Goal: Check status: Check status

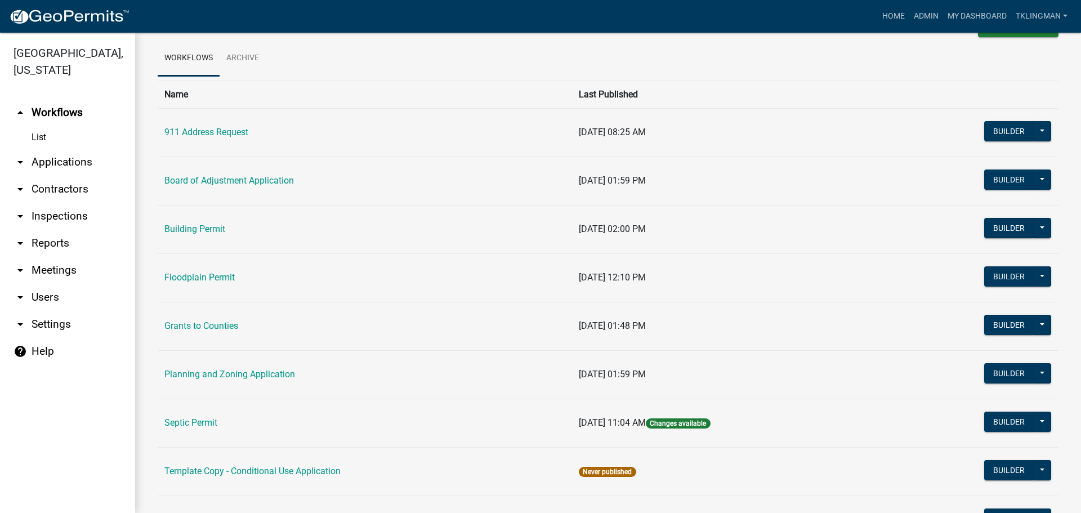
scroll to position [56, 0]
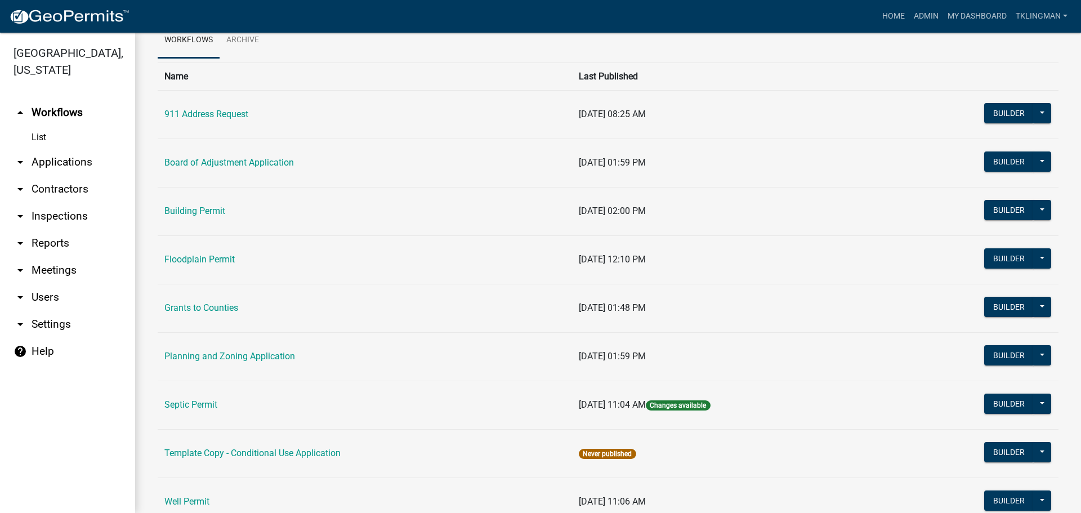
click at [186, 213] on link "Building Permit" at bounding box center [194, 211] width 61 height 11
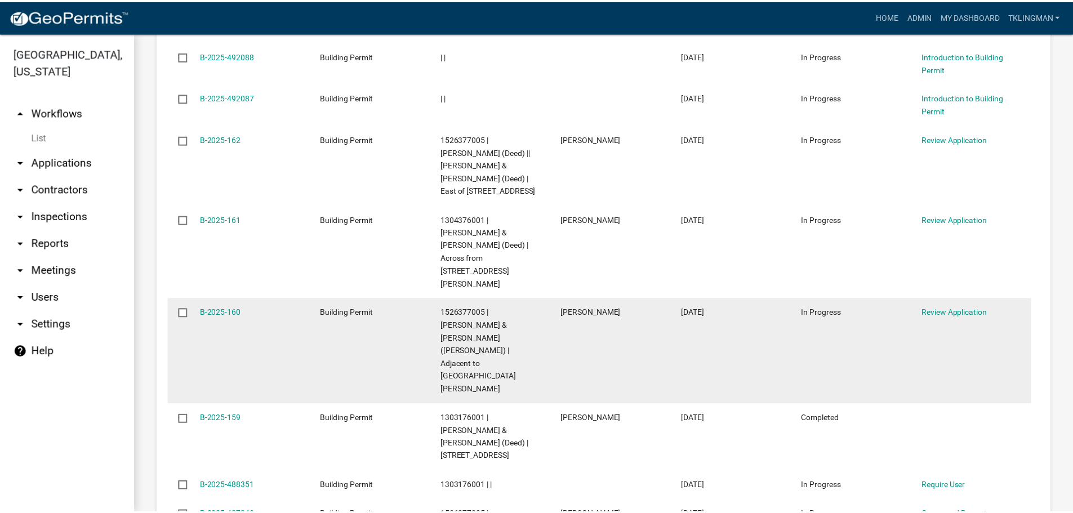
scroll to position [1014, 0]
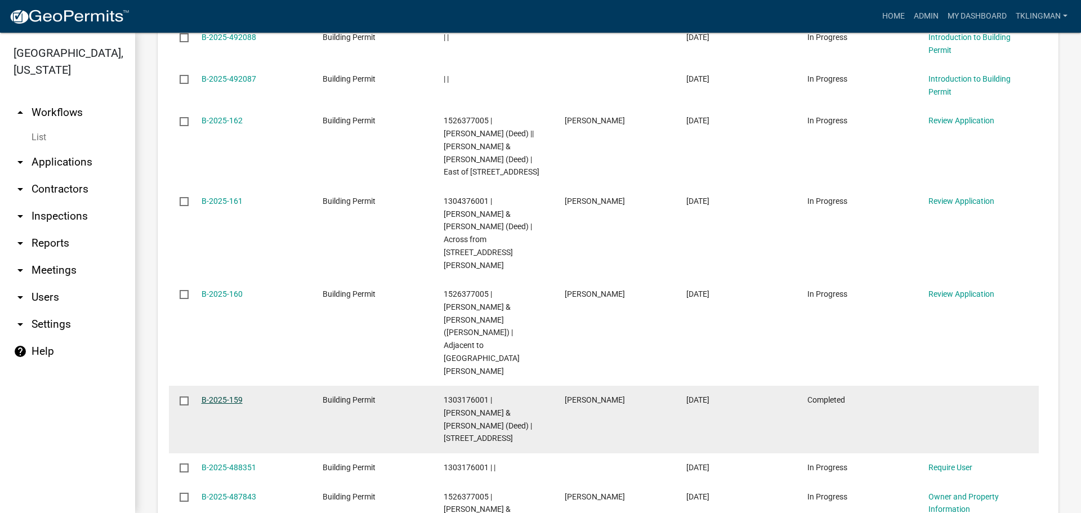
click at [222, 395] on link "B-2025-159" at bounding box center [222, 399] width 41 height 9
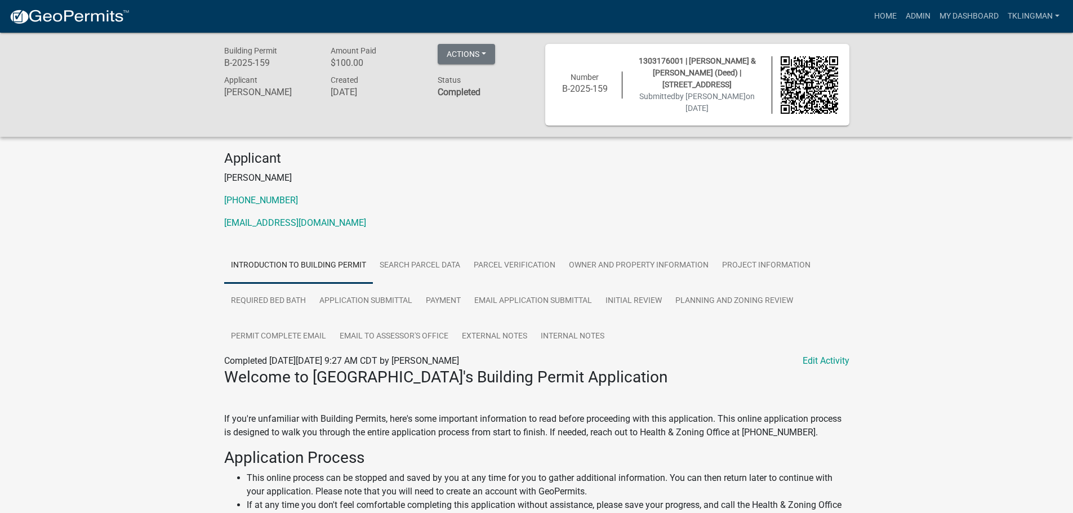
click at [489, 209] on div "Applicant Mark Matthew Meter 563-620-4111 StrawberryPointHardware@gmail.com" at bounding box center [537, 194] width 642 height 88
drag, startPoint x: 387, startPoint y: 220, endPoint x: 195, endPoint y: 227, distance: 192.7
click at [464, 230] on div "Applicant Mark Matthew Meter 563-620-4111 StrawberryPointHardware@gmail.com" at bounding box center [537, 194] width 642 height 88
click at [477, 53] on button "Actions" at bounding box center [466, 54] width 57 height 20
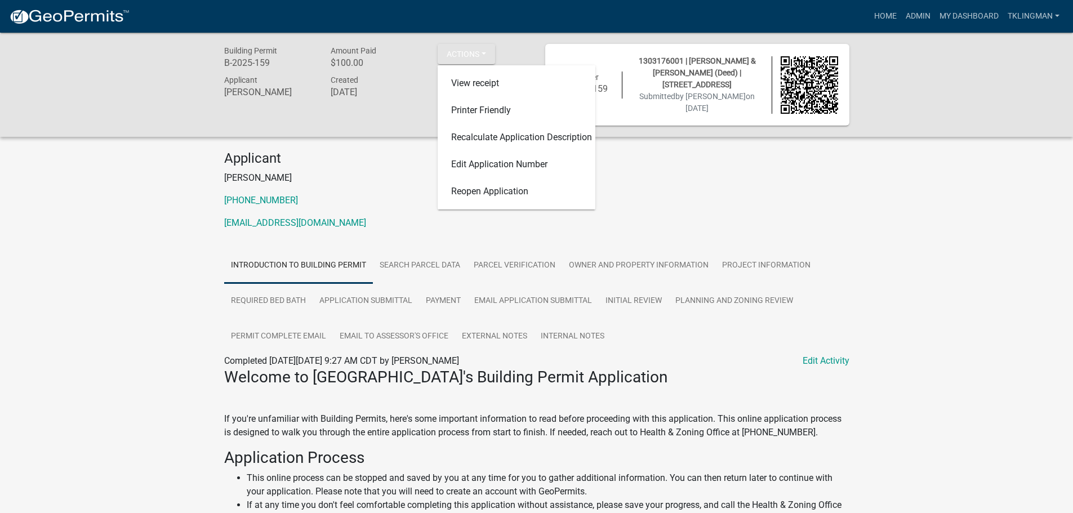
click at [726, 194] on p "563-620-4111" at bounding box center [536, 201] width 625 height 14
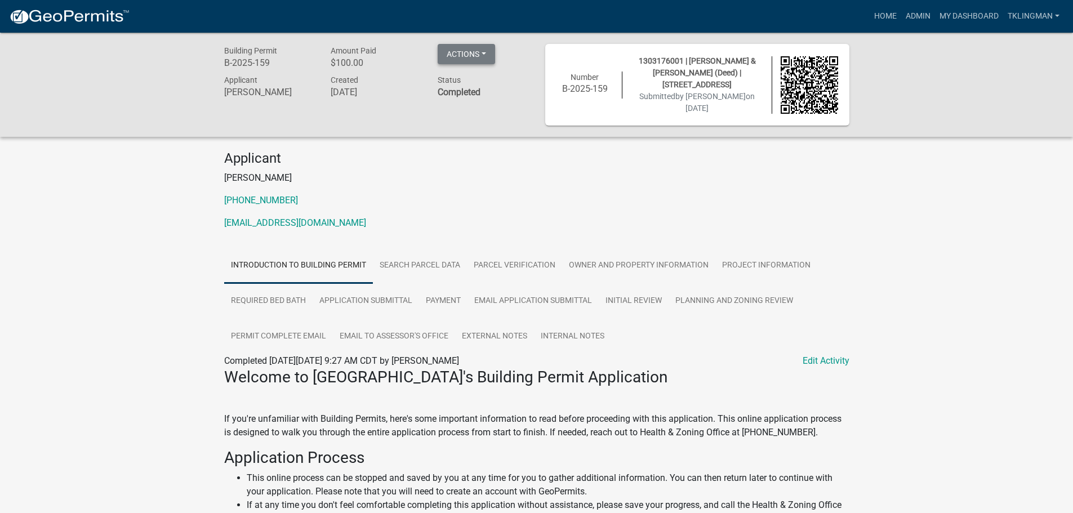
click at [476, 50] on button "Actions" at bounding box center [466, 54] width 57 height 20
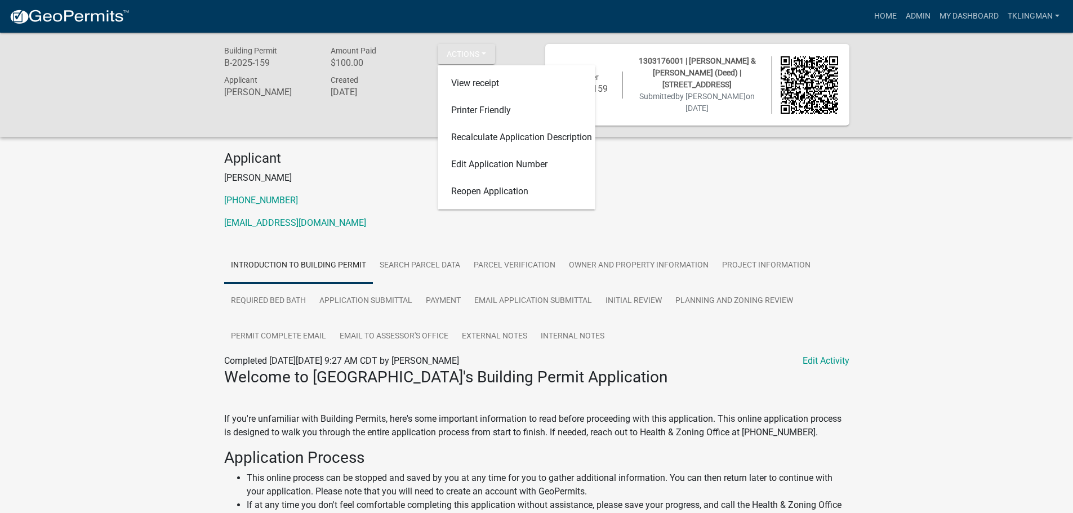
click at [693, 167] on div "Applicant Mark Matthew Meter 563-620-4111 StrawberryPointHardware@gmail.com" at bounding box center [537, 194] width 642 height 88
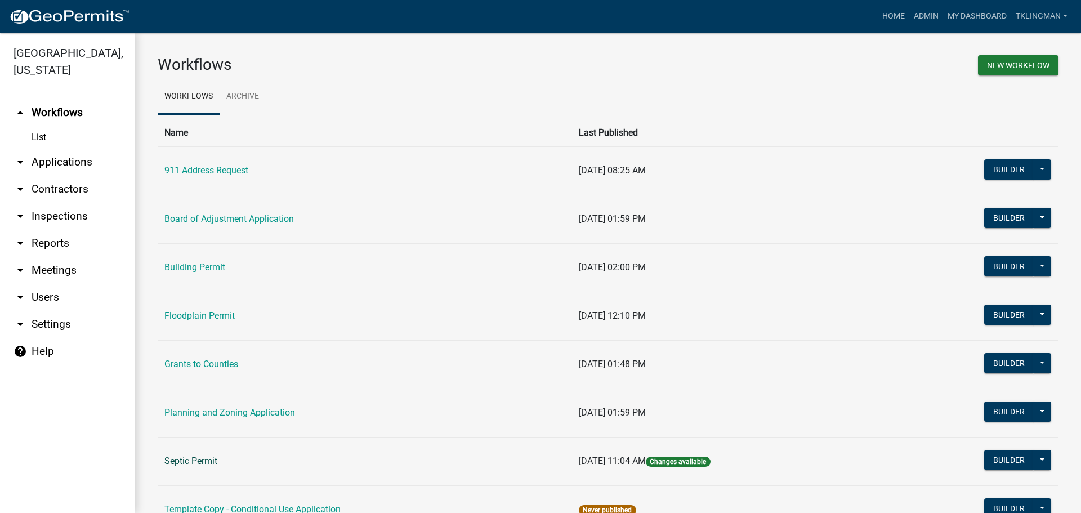
click at [201, 460] on link "Septic Permit" at bounding box center [190, 461] width 53 height 11
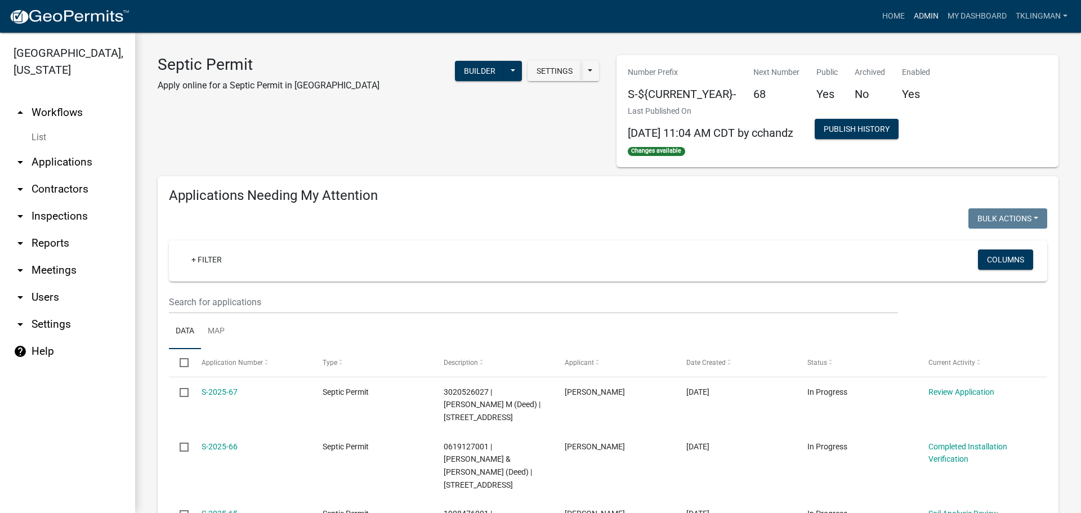
click at [927, 12] on link "Admin" at bounding box center [926, 16] width 34 height 21
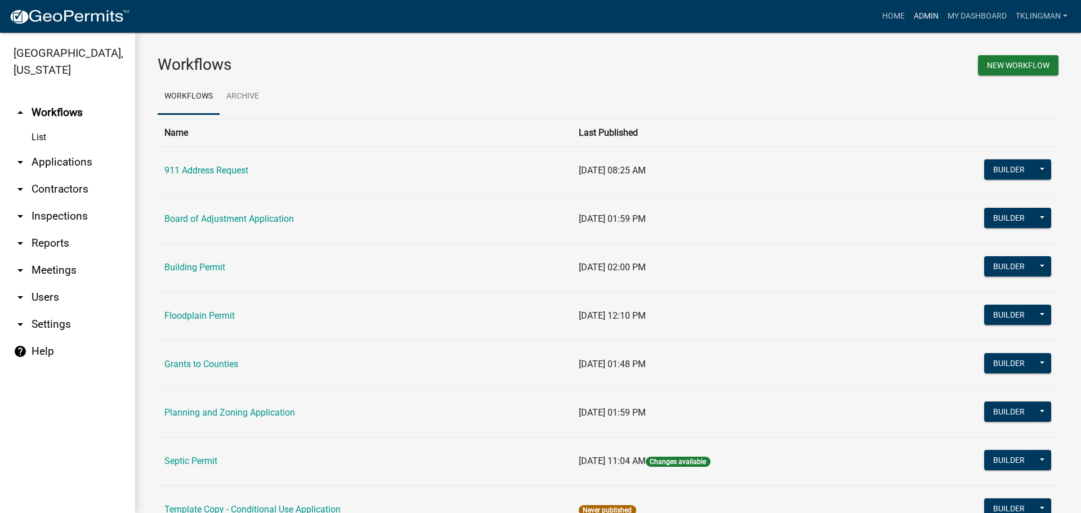
scroll to position [56, 0]
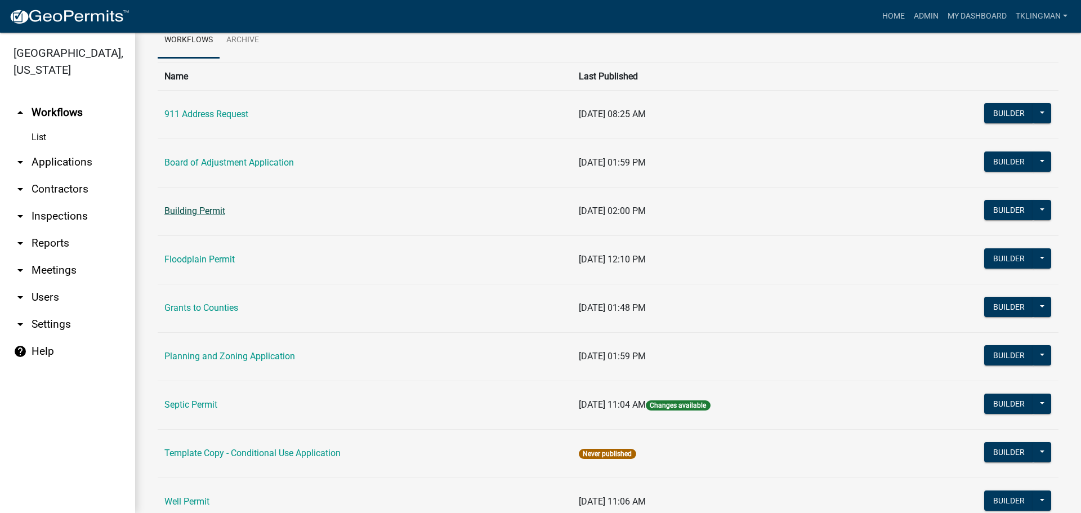
click at [208, 209] on link "Building Permit" at bounding box center [194, 211] width 61 height 11
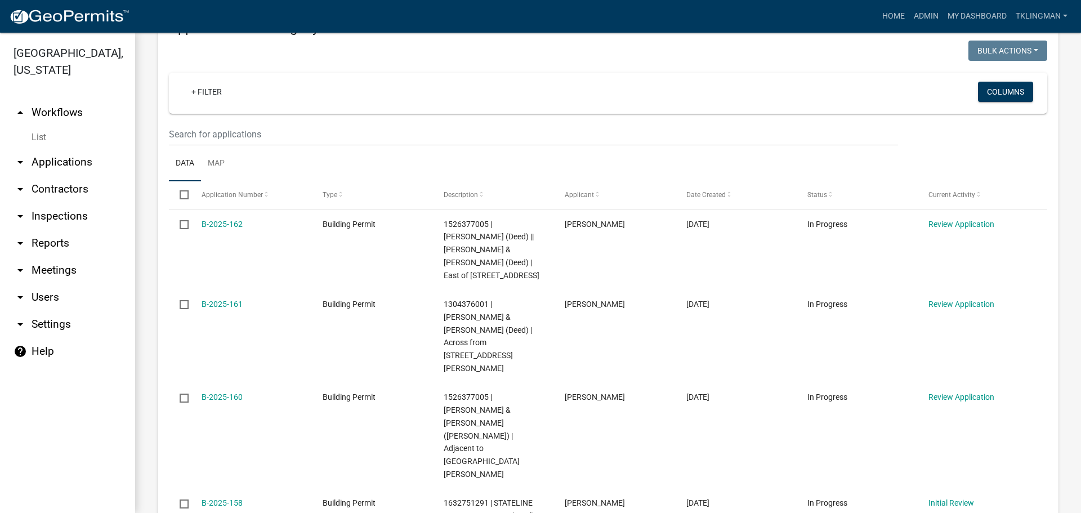
scroll to position [169, 0]
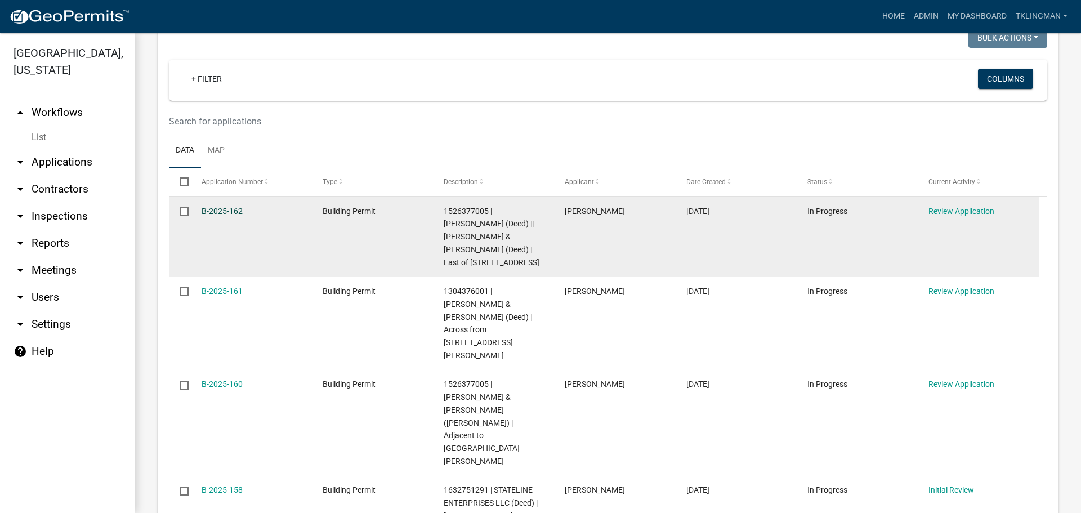
click at [217, 212] on link "B-2025-162" at bounding box center [222, 211] width 41 height 9
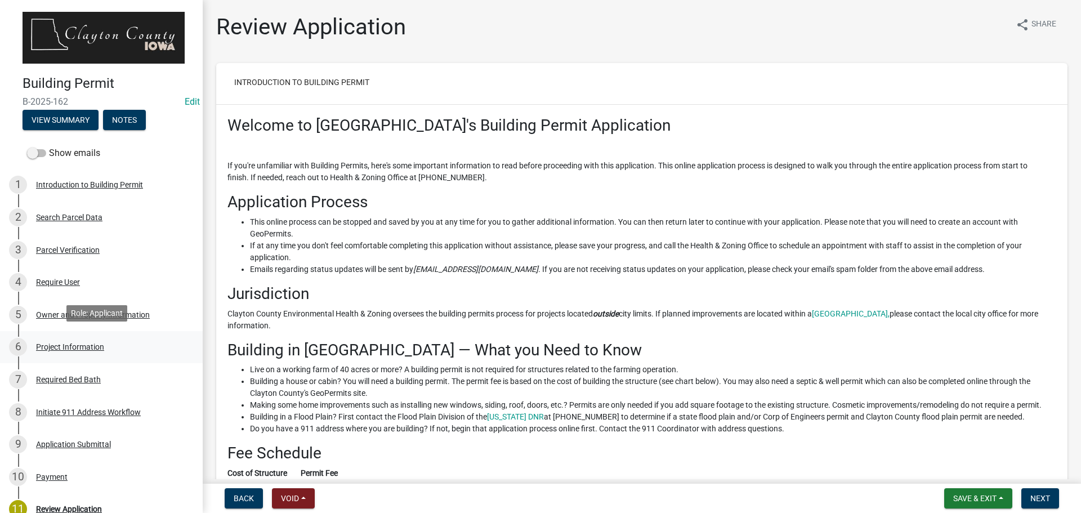
click at [77, 343] on div "Project Information" at bounding box center [70, 347] width 68 height 8
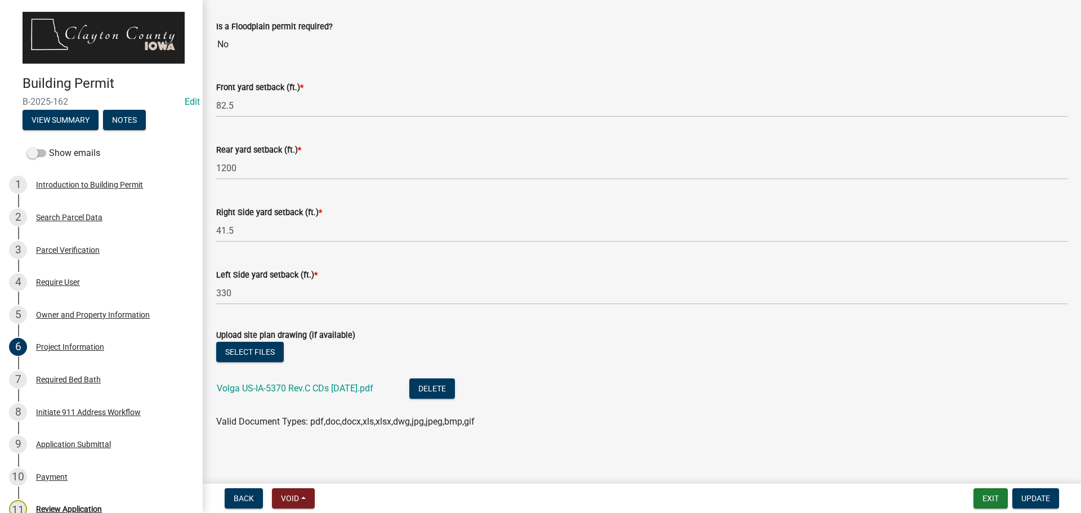
scroll to position [1312, 0]
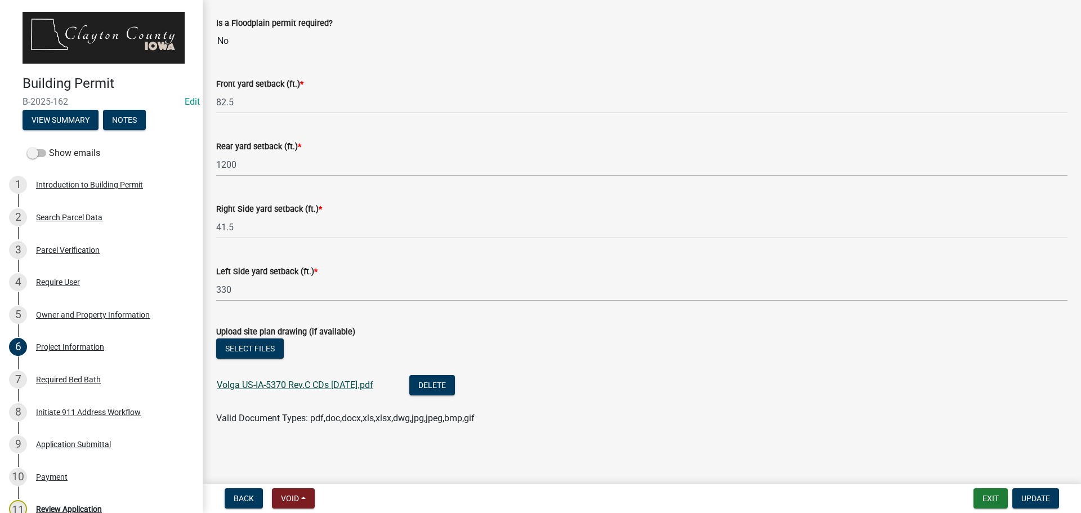
click at [364, 386] on link "Volga US-IA-5370 Rev.C CDs 2025-09-03.pdf" at bounding box center [295, 385] width 157 height 11
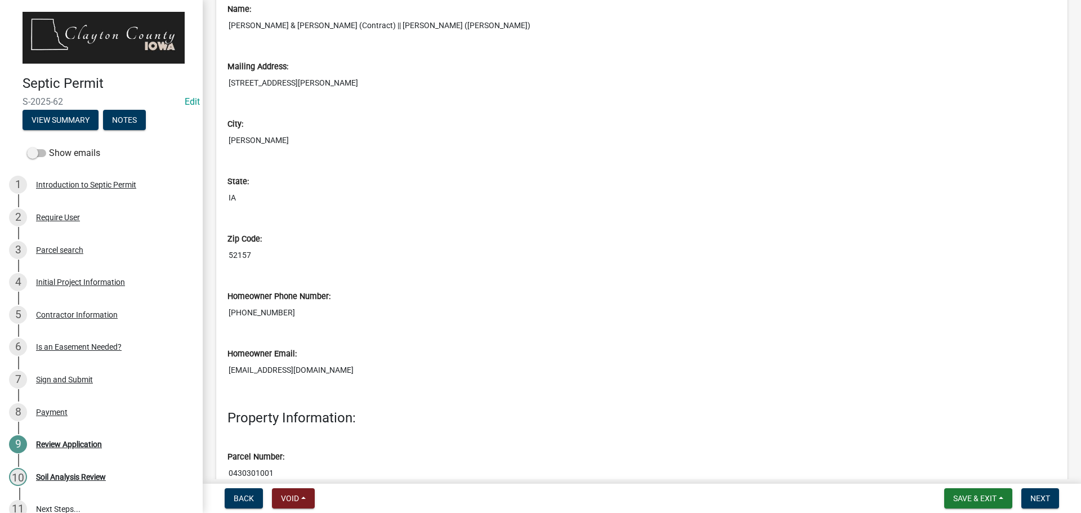
scroll to position [1295, 0]
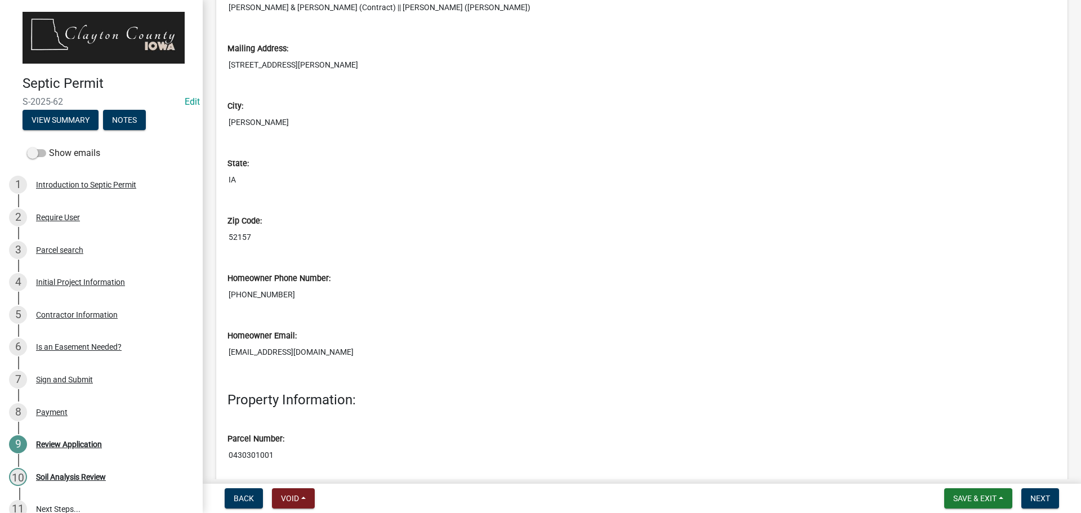
drag, startPoint x: 324, startPoint y: 352, endPoint x: 227, endPoint y: 360, distance: 97.1
click at [227, 360] on div "Homeowner Email: [EMAIL_ADDRESS][DOMAIN_NAME]" at bounding box center [642, 342] width 846 height 57
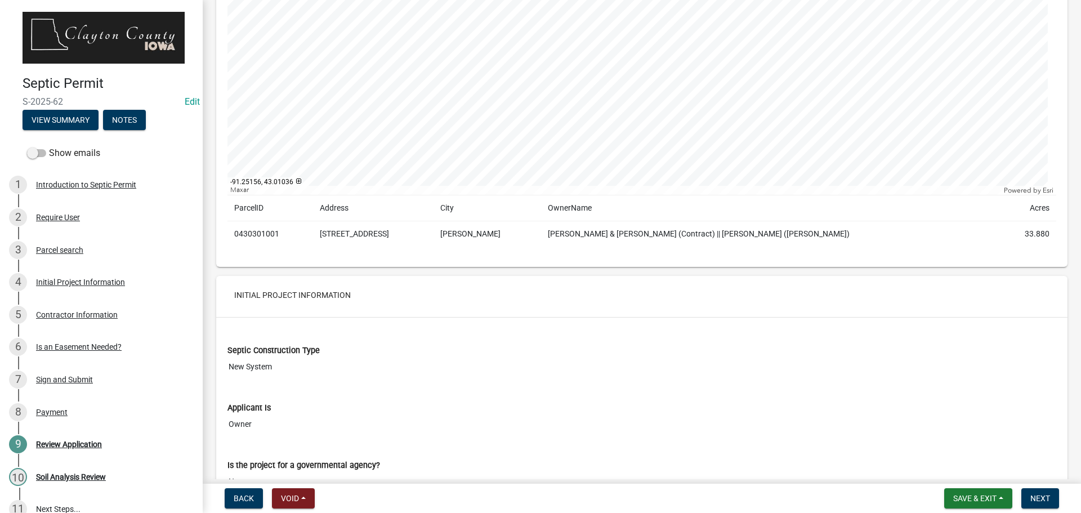
scroll to position [957, 0]
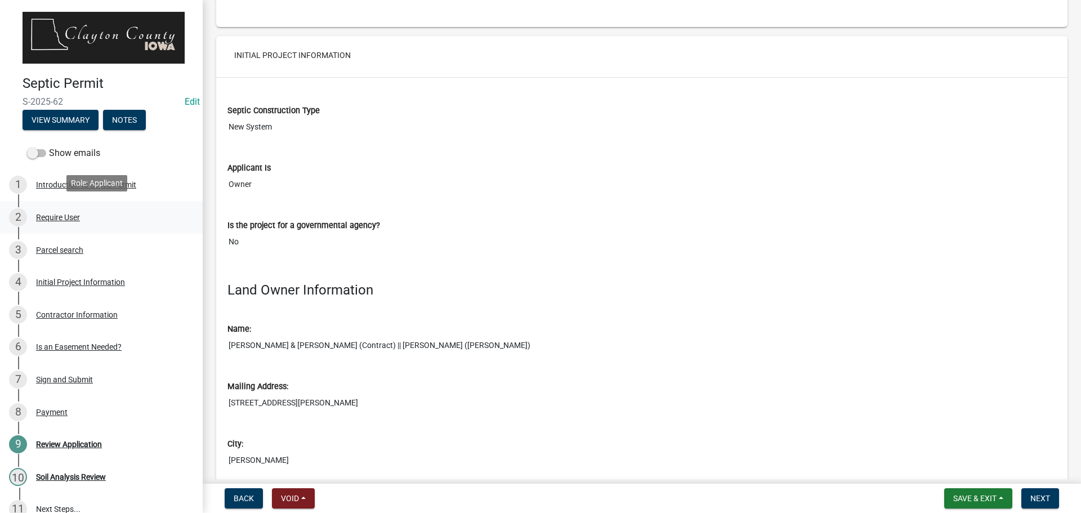
click at [74, 213] on div "Require User" at bounding box center [58, 217] width 44 height 8
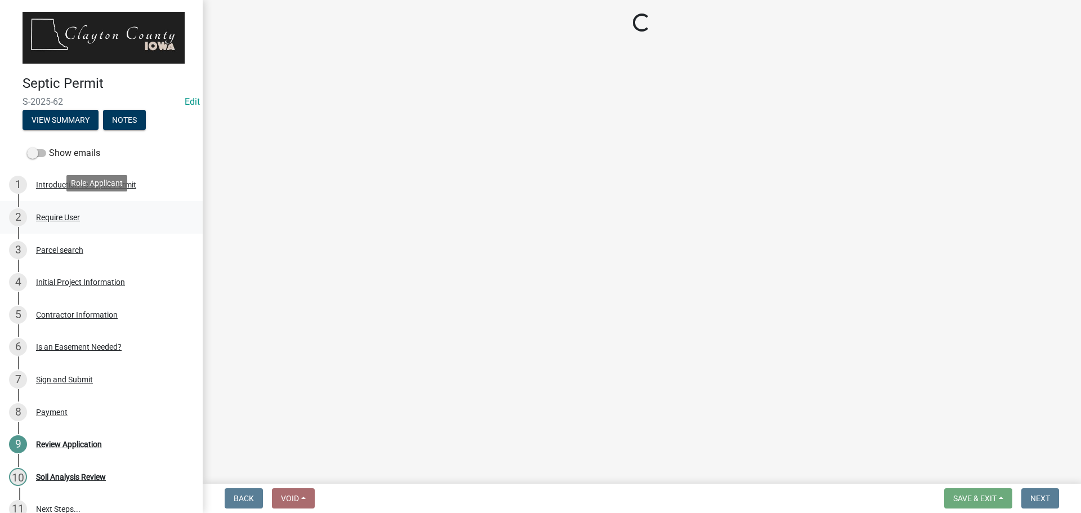
scroll to position [0, 0]
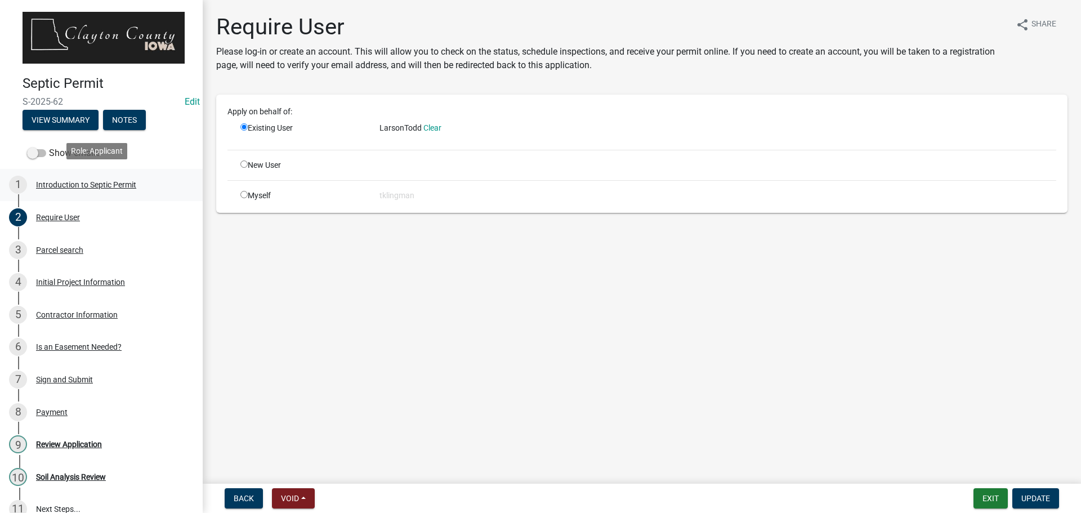
click at [83, 182] on div "Introduction to Septic Permit" at bounding box center [86, 185] width 100 height 8
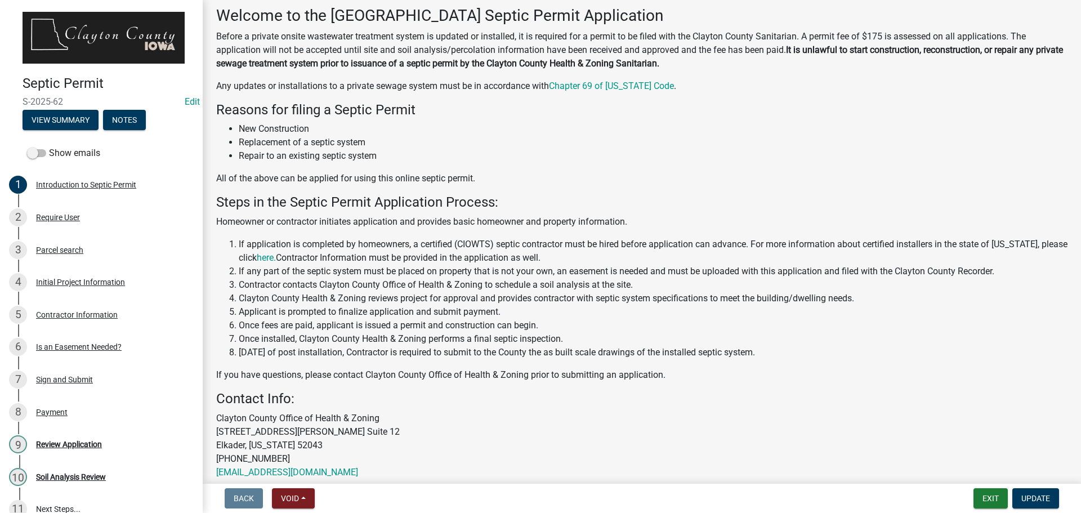
scroll to position [110, 0]
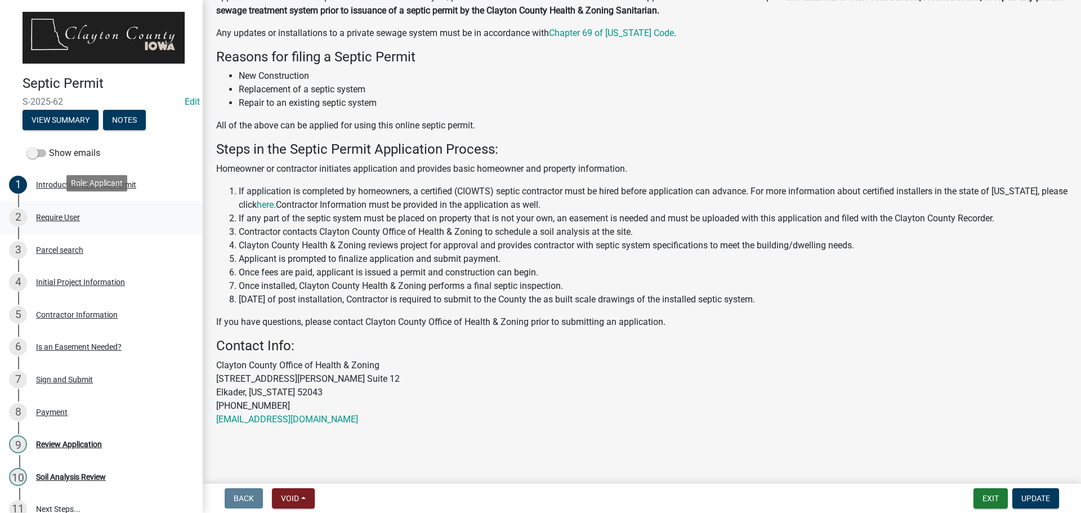
click at [75, 213] on div "Require User" at bounding box center [58, 217] width 44 height 8
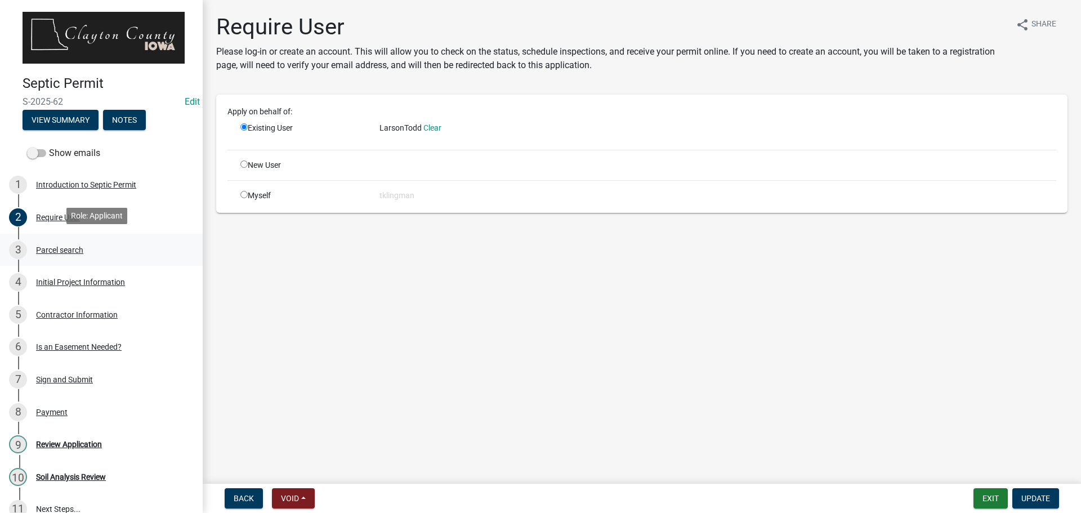
click at [52, 249] on div "Parcel search" at bounding box center [59, 250] width 47 height 8
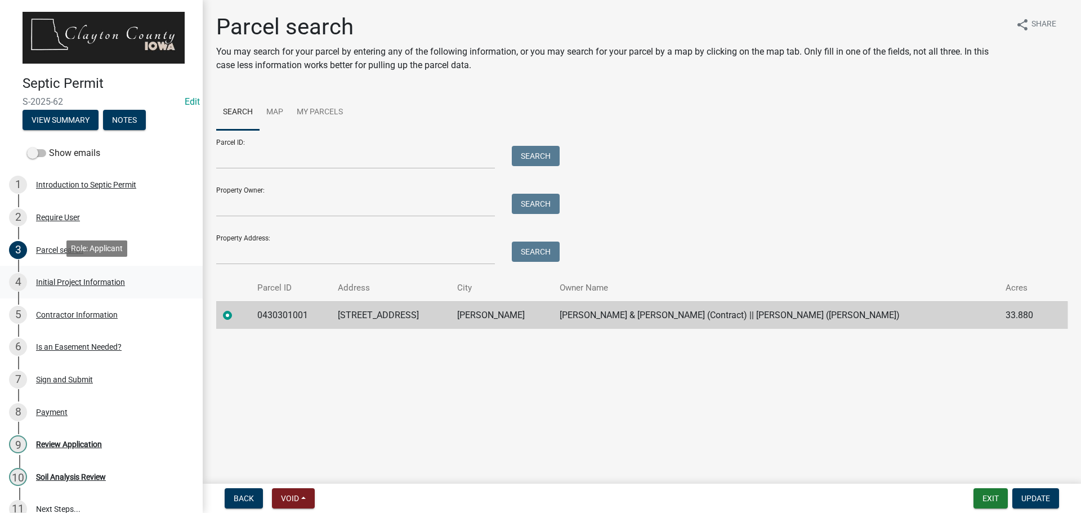
click at [99, 280] on div "Initial Project Information" at bounding box center [80, 282] width 89 height 8
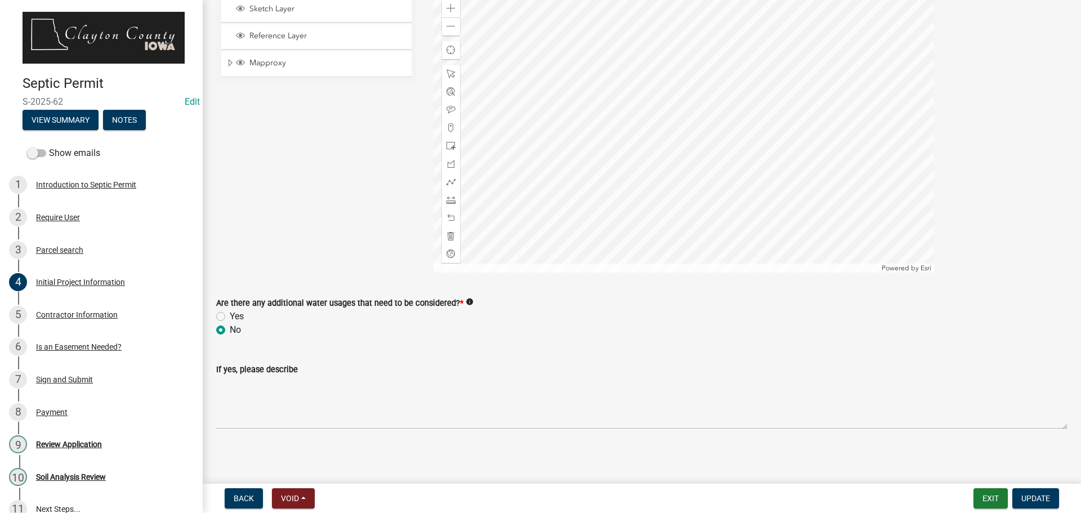
scroll to position [1926, 0]
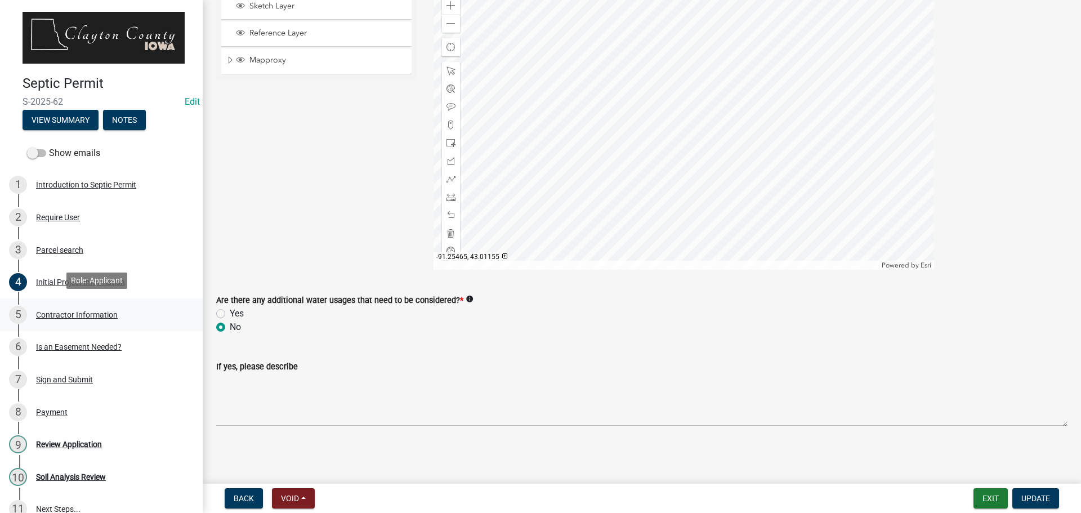
click at [75, 311] on div "Contractor Information" at bounding box center [77, 315] width 82 height 8
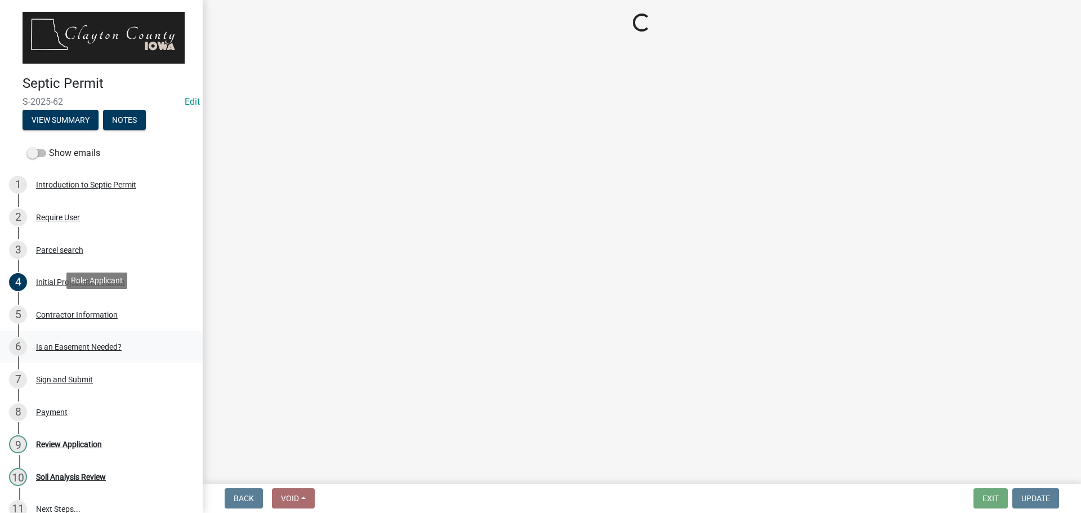
select select "45d722ef-cddb-4672-ae9e-81438542ac55"
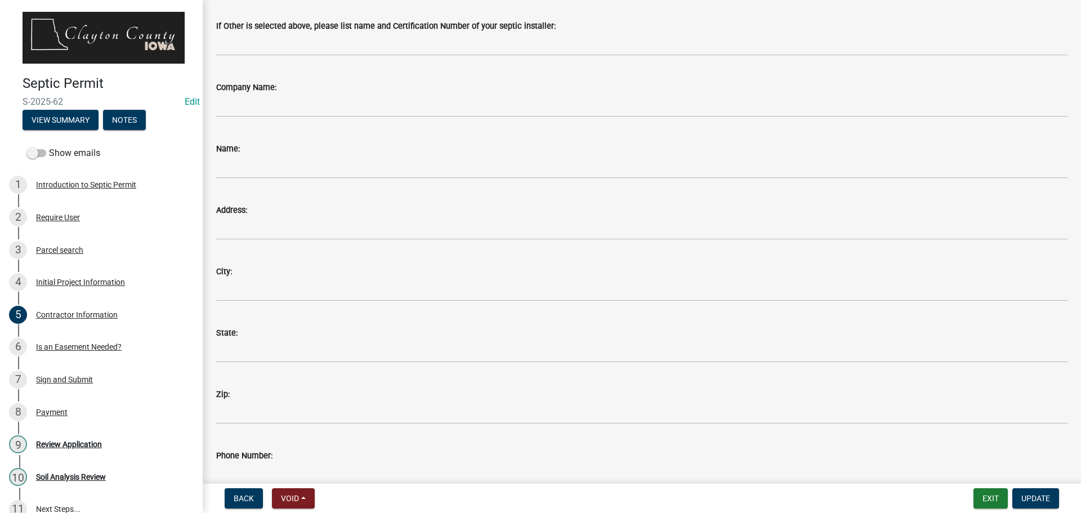
scroll to position [279, 0]
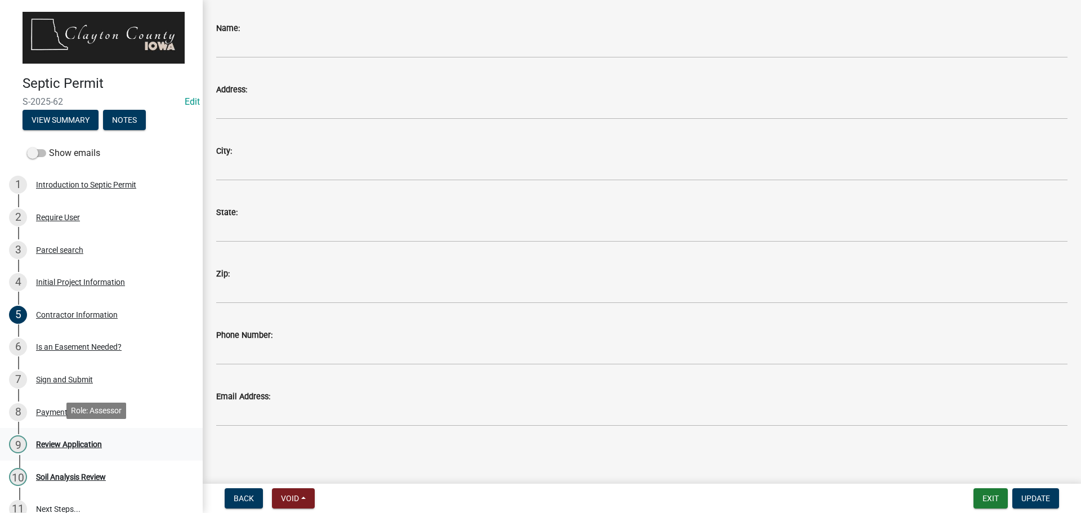
click at [64, 440] on div "Review Application" at bounding box center [69, 444] width 66 height 8
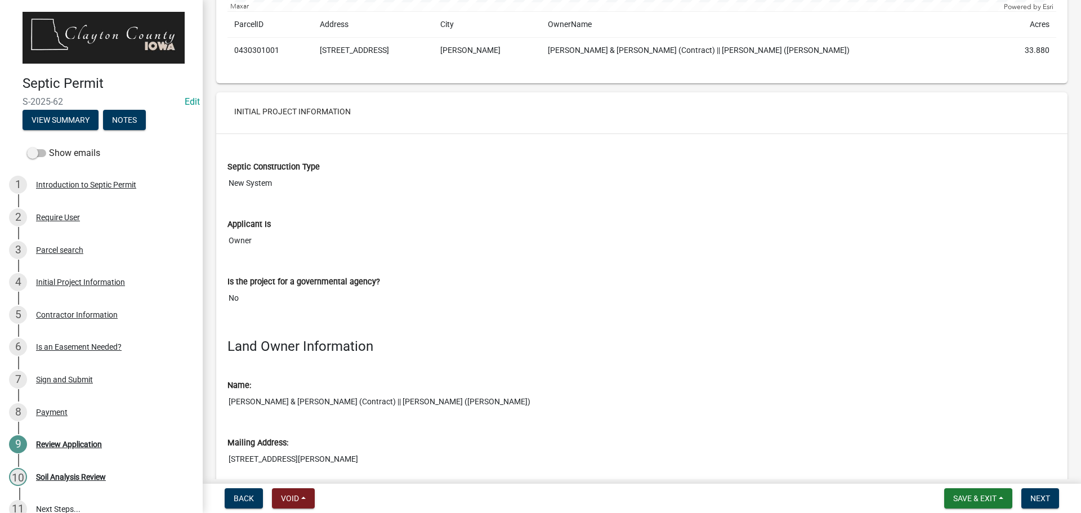
scroll to position [676, 0]
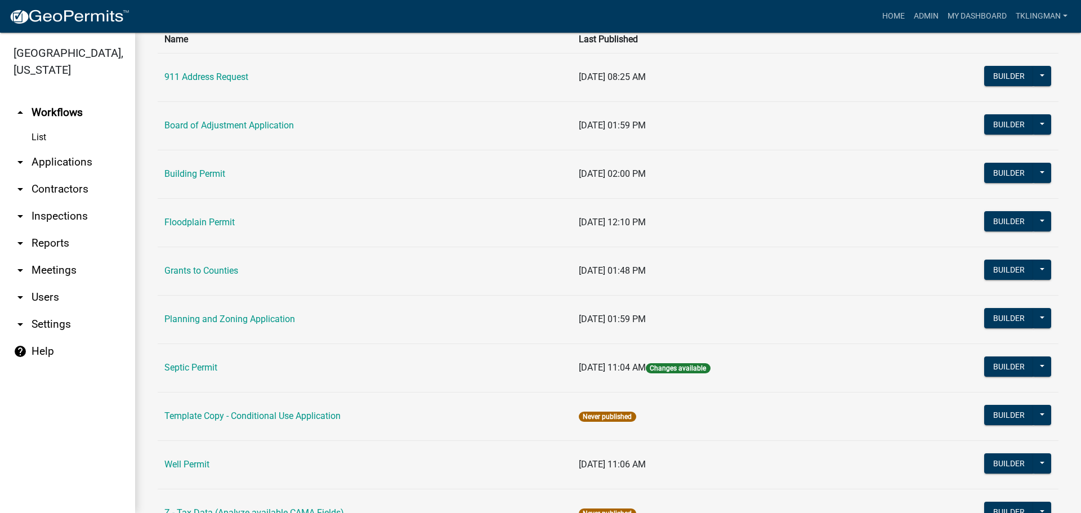
scroll to position [93, 0]
click at [211, 175] on link "Building Permit" at bounding box center [194, 174] width 61 height 11
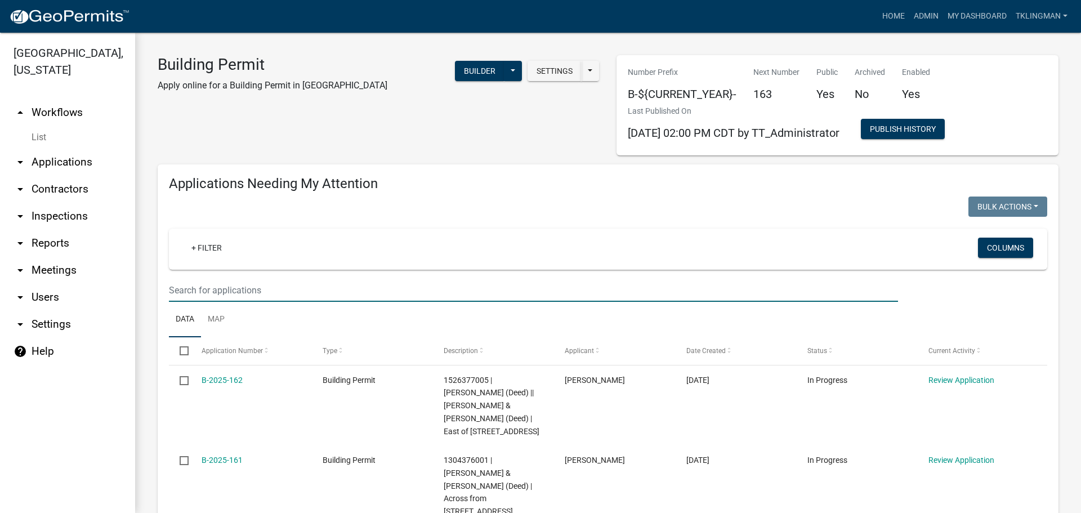
click at [241, 291] on input "text" at bounding box center [533, 290] width 729 height 23
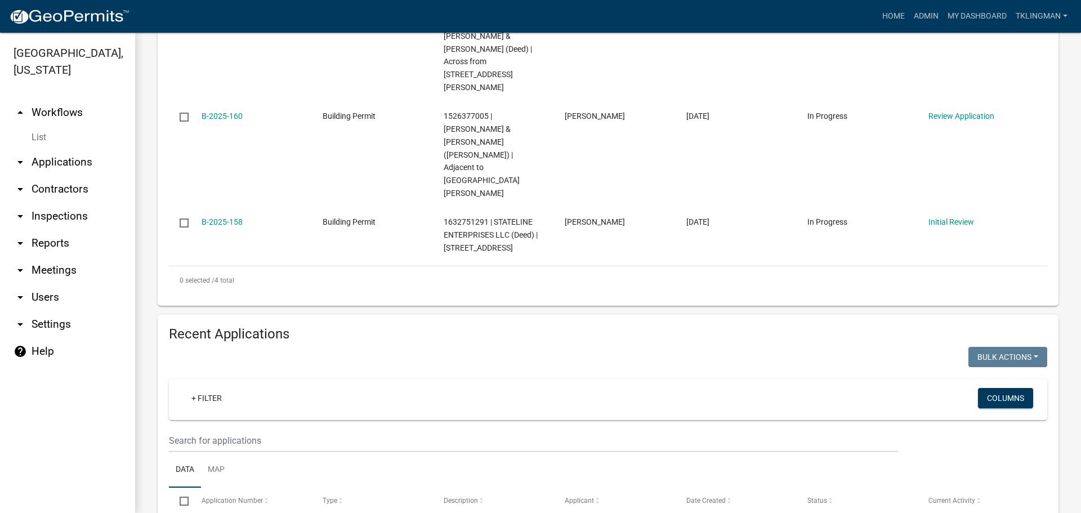
scroll to position [450, 0]
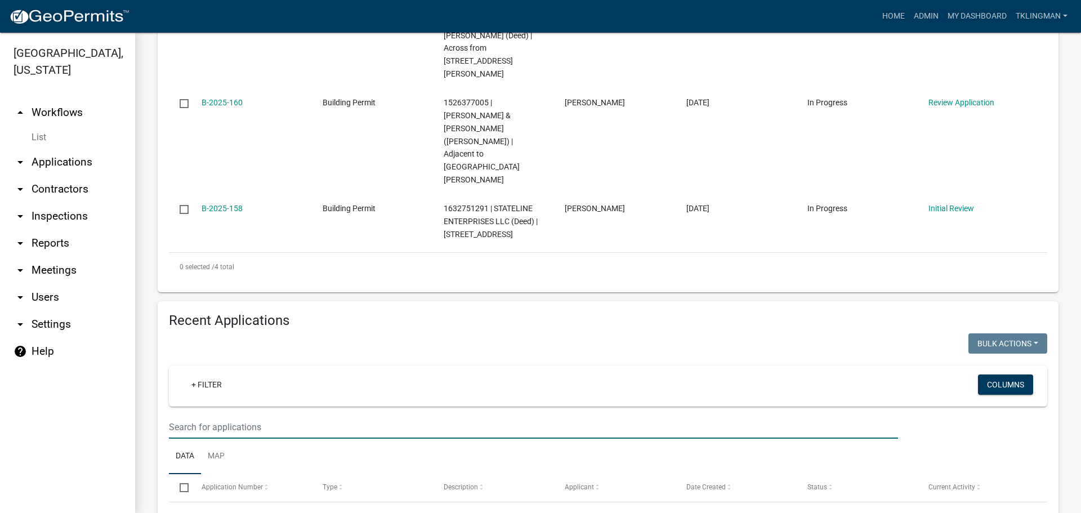
click at [363, 416] on input "text" at bounding box center [533, 427] width 729 height 23
type input "larson"
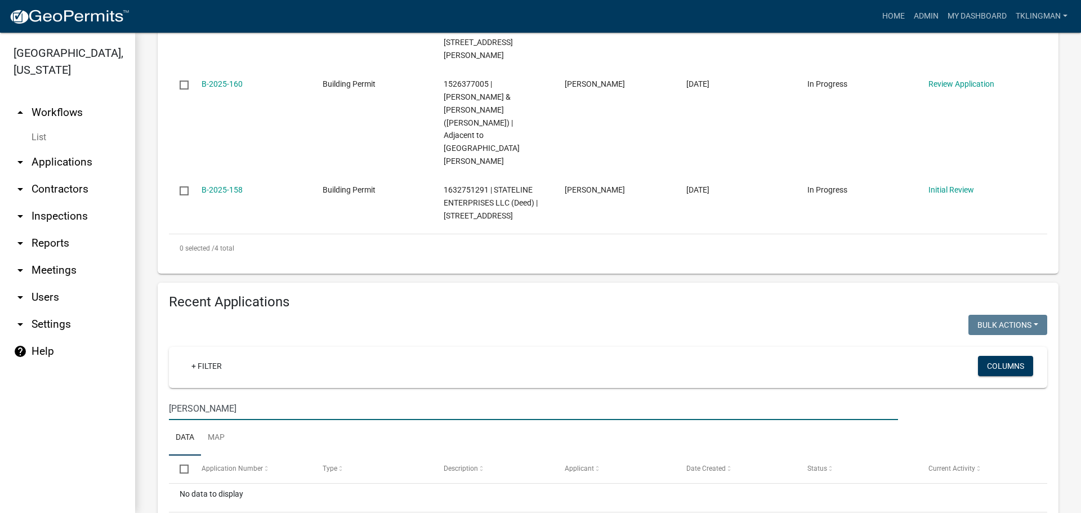
scroll to position [479, 0]
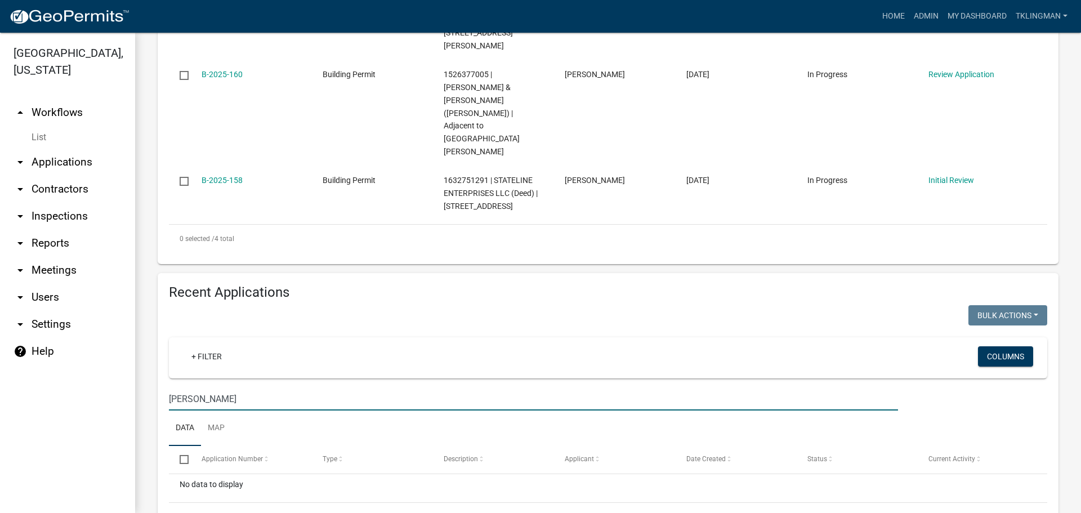
drag, startPoint x: 204, startPoint y: 350, endPoint x: 50, endPoint y: 346, distance: 154.3
click at [53, 347] on div "Clayton County, Iowa arrow_drop_up Workflows List arrow_drop_down Applications …" at bounding box center [540, 273] width 1081 height 480
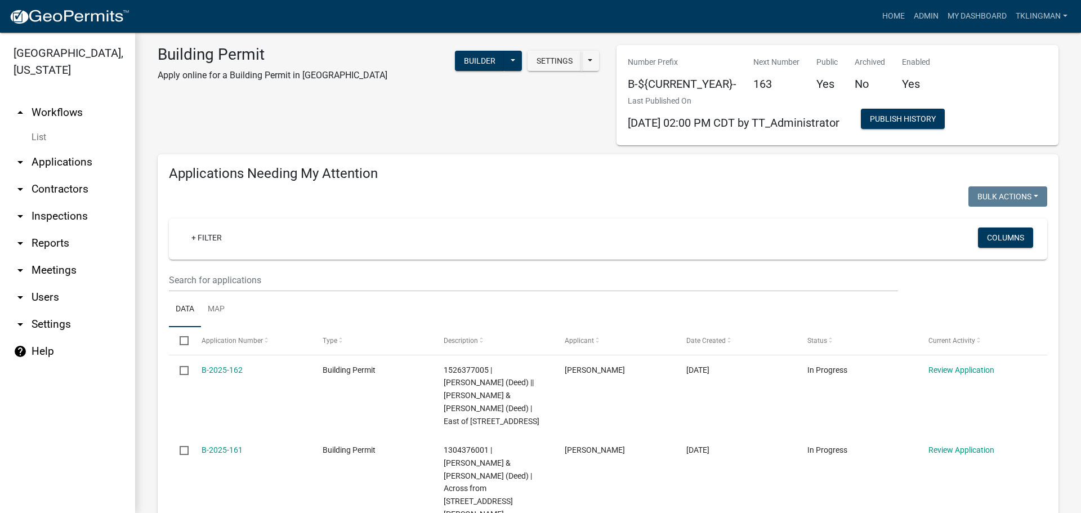
scroll to position [0, 0]
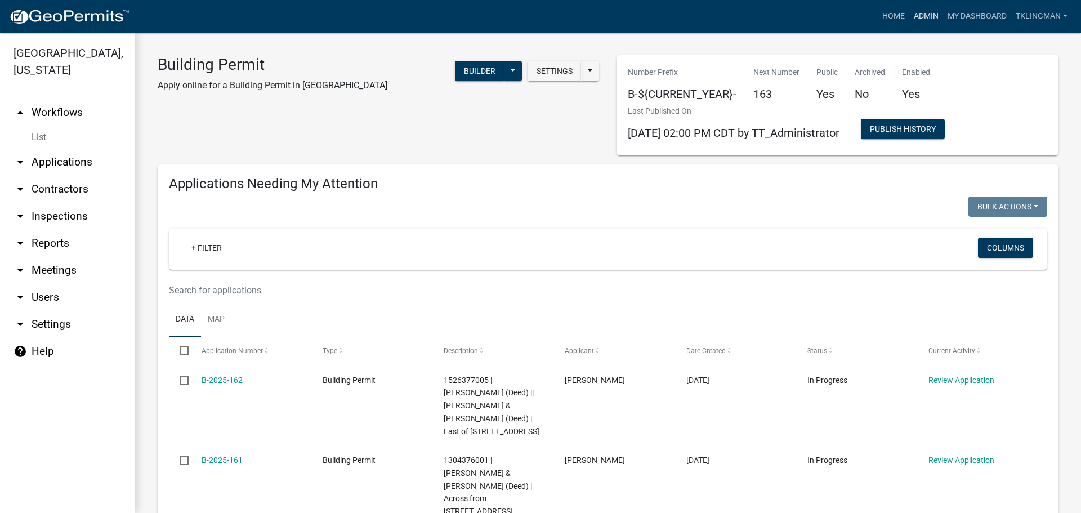
click at [919, 17] on link "Admin" at bounding box center [926, 16] width 34 height 21
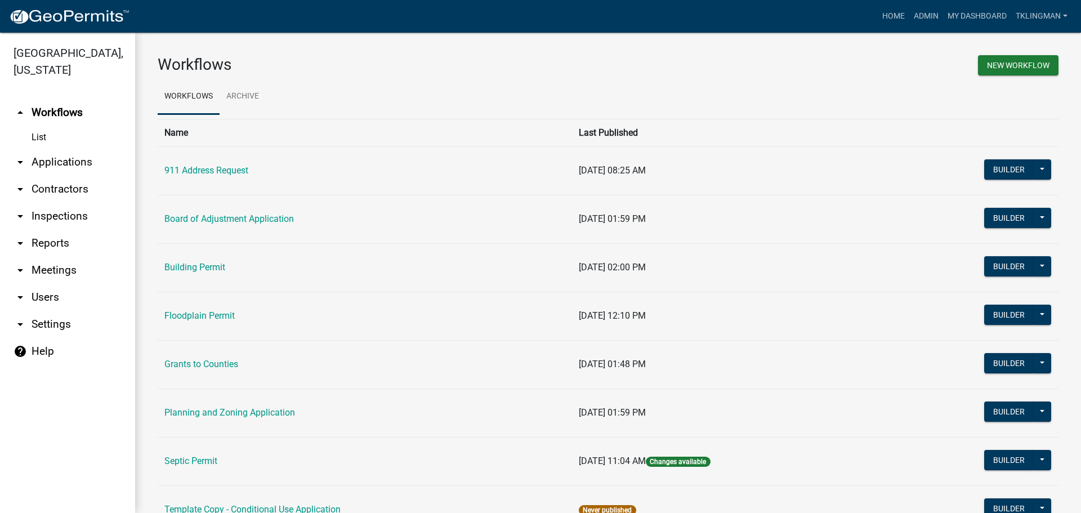
click at [193, 464] on link "Septic Permit" at bounding box center [190, 461] width 53 height 11
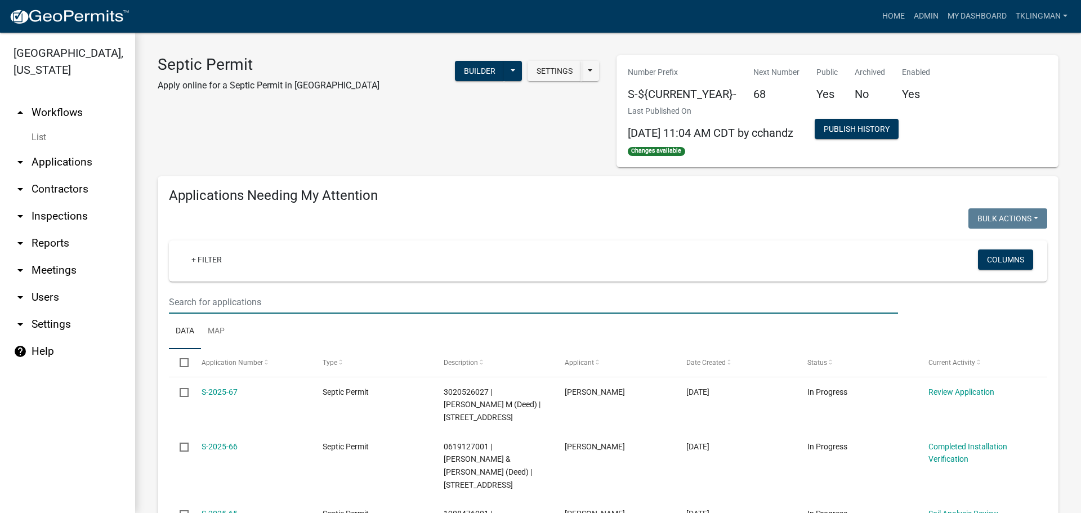
click at [278, 298] on input "text" at bounding box center [533, 302] width 729 height 23
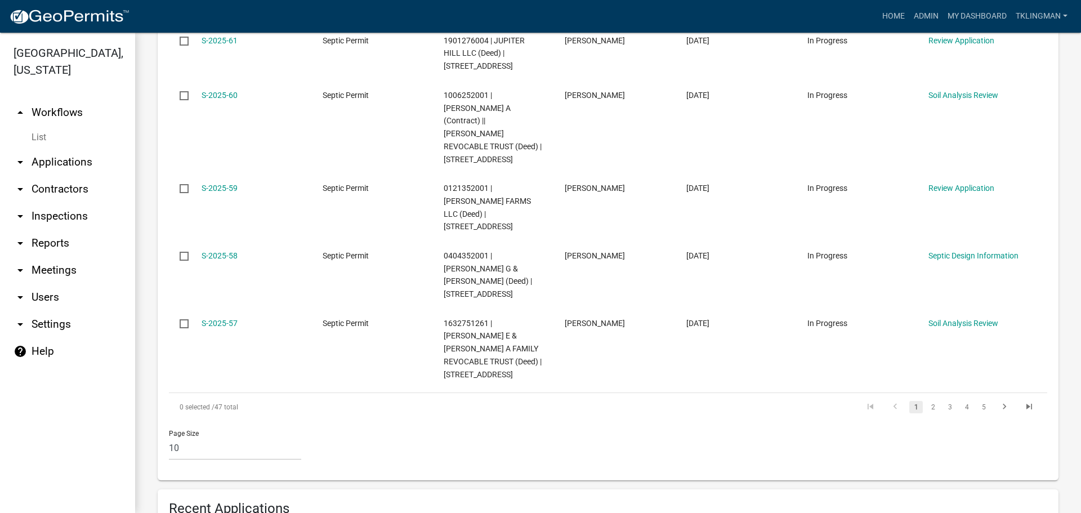
scroll to position [788, 0]
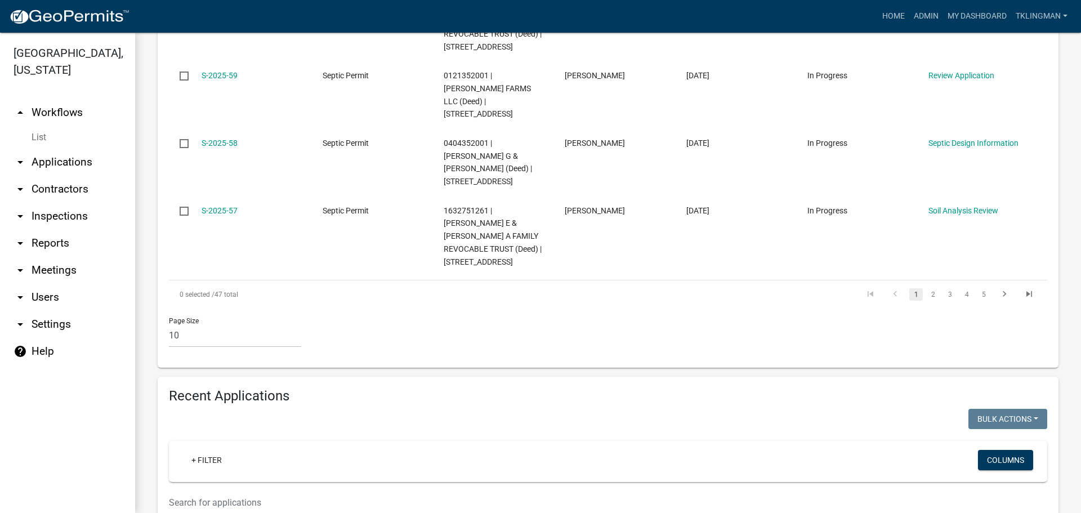
click at [332, 491] on input "text" at bounding box center [533, 502] width 729 height 23
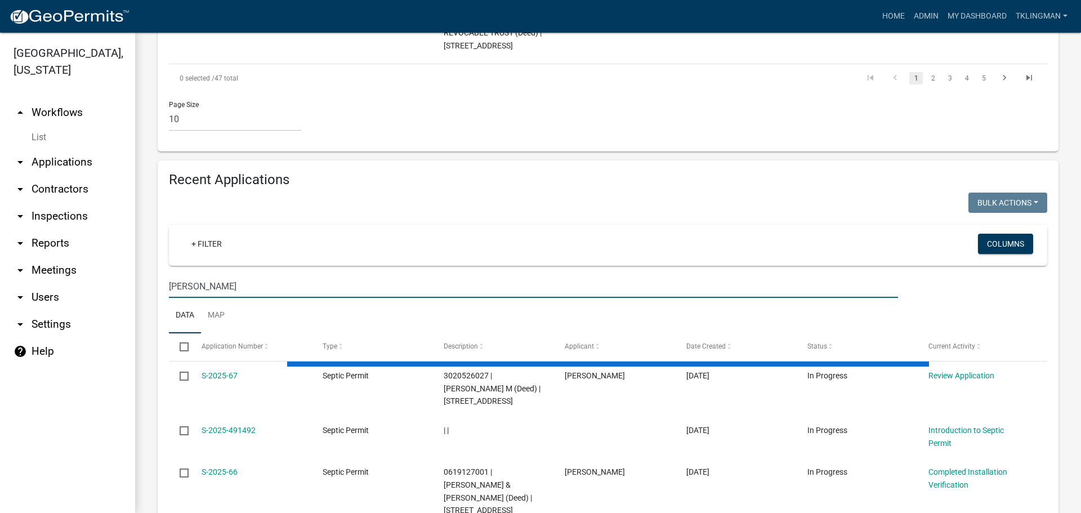
scroll to position [989, 0]
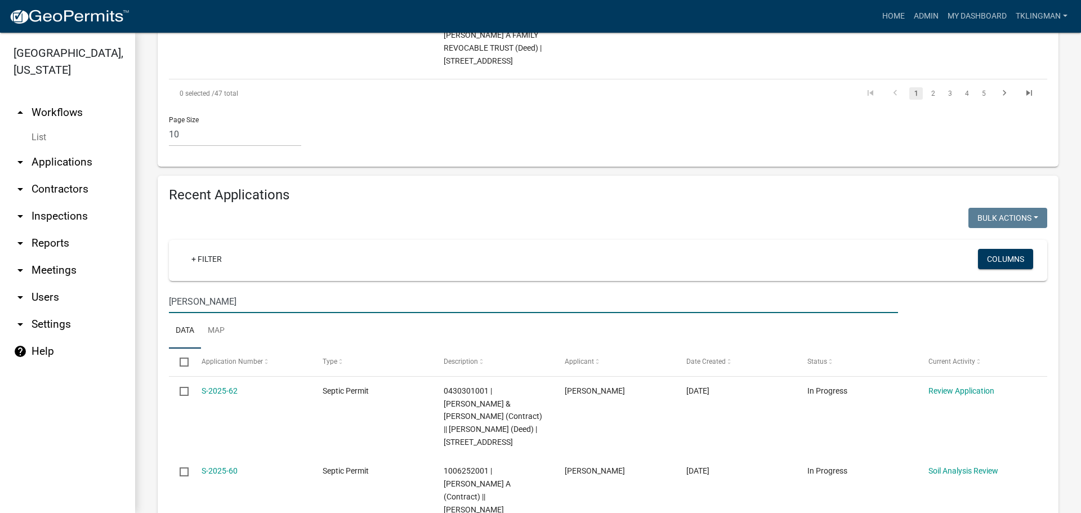
type input "larson"
